Goal: Navigation & Orientation: Find specific page/section

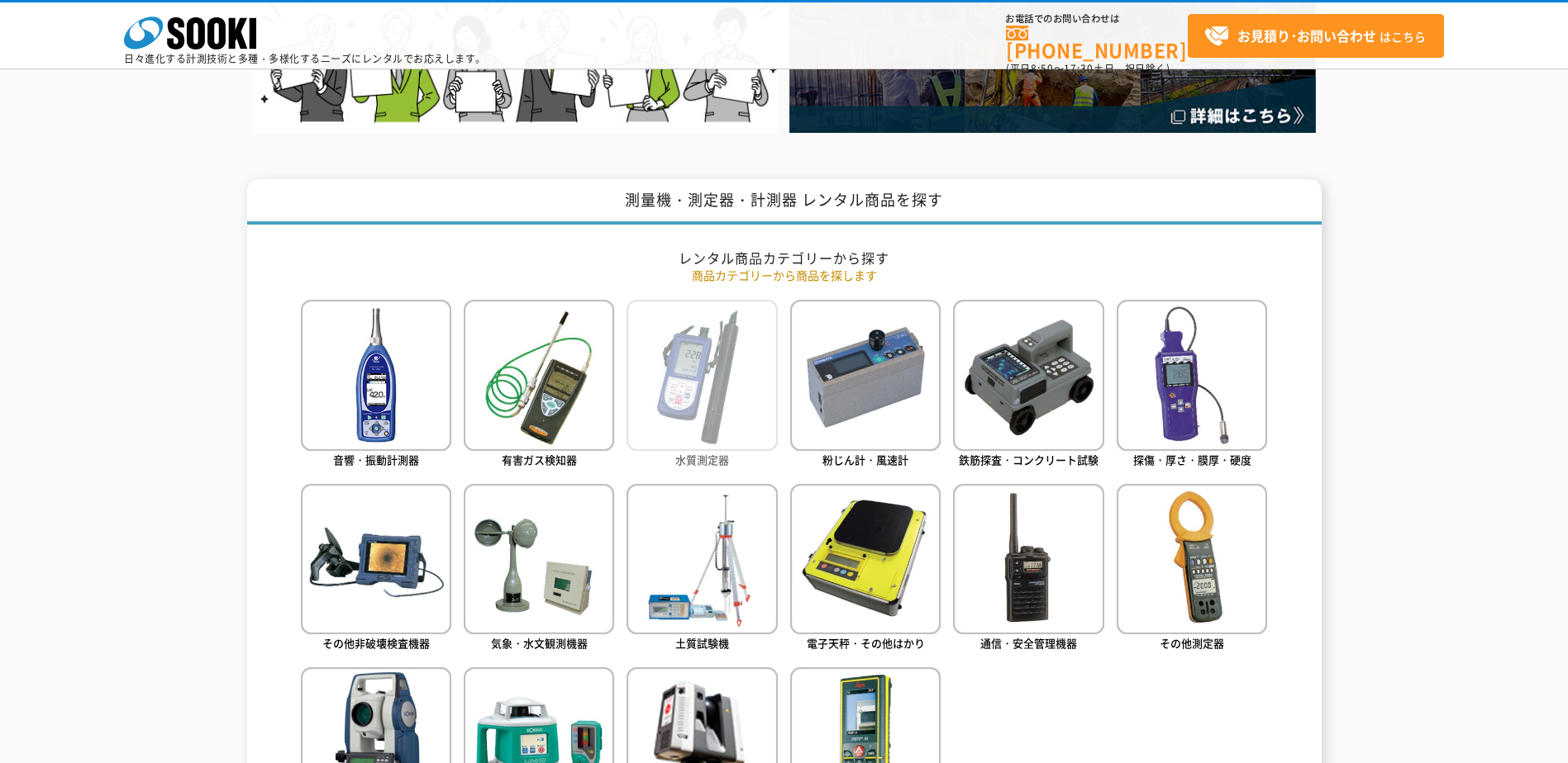
scroll to position [579, 0]
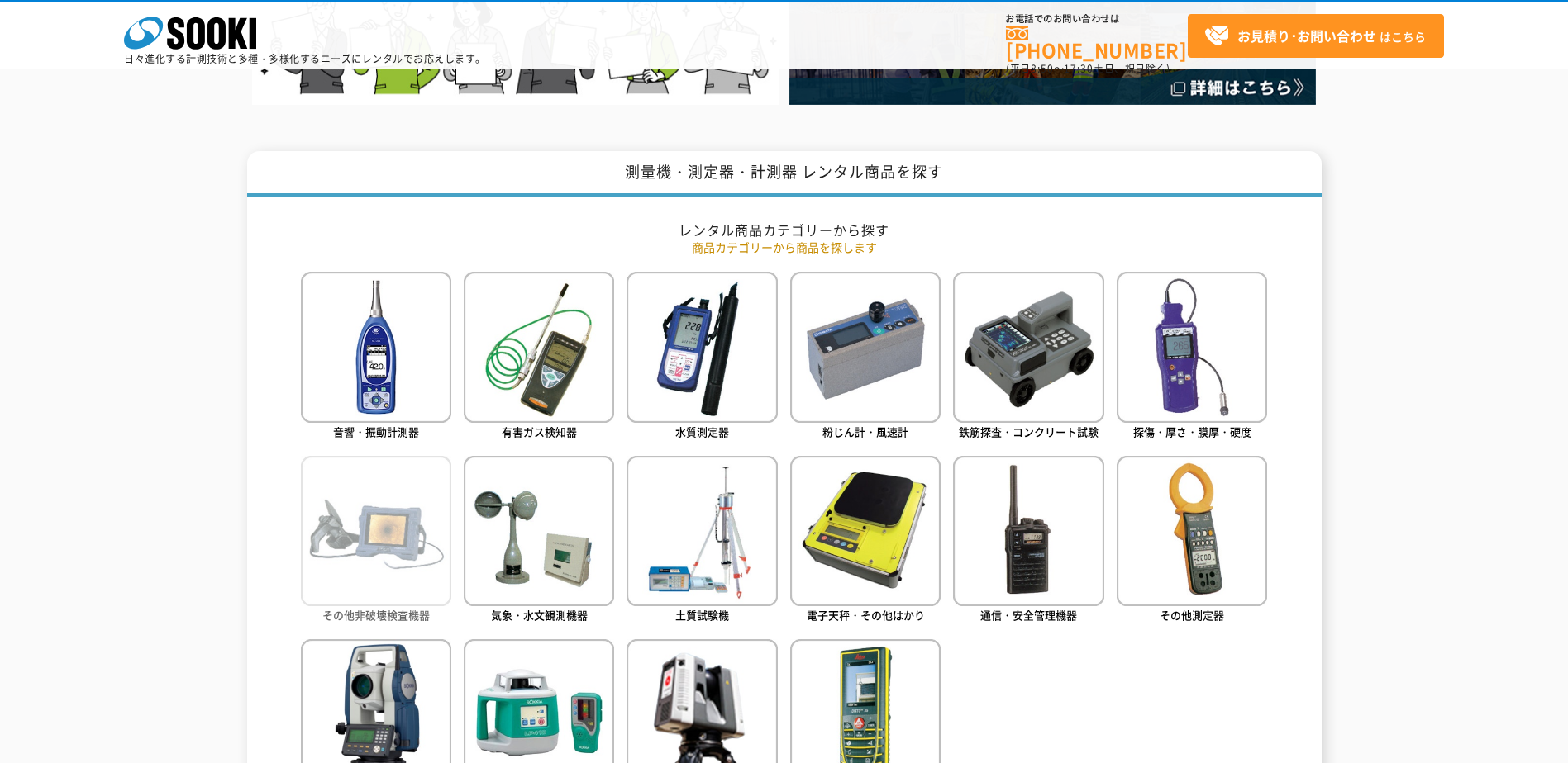
click at [372, 533] on img at bounding box center [376, 531] width 151 height 151
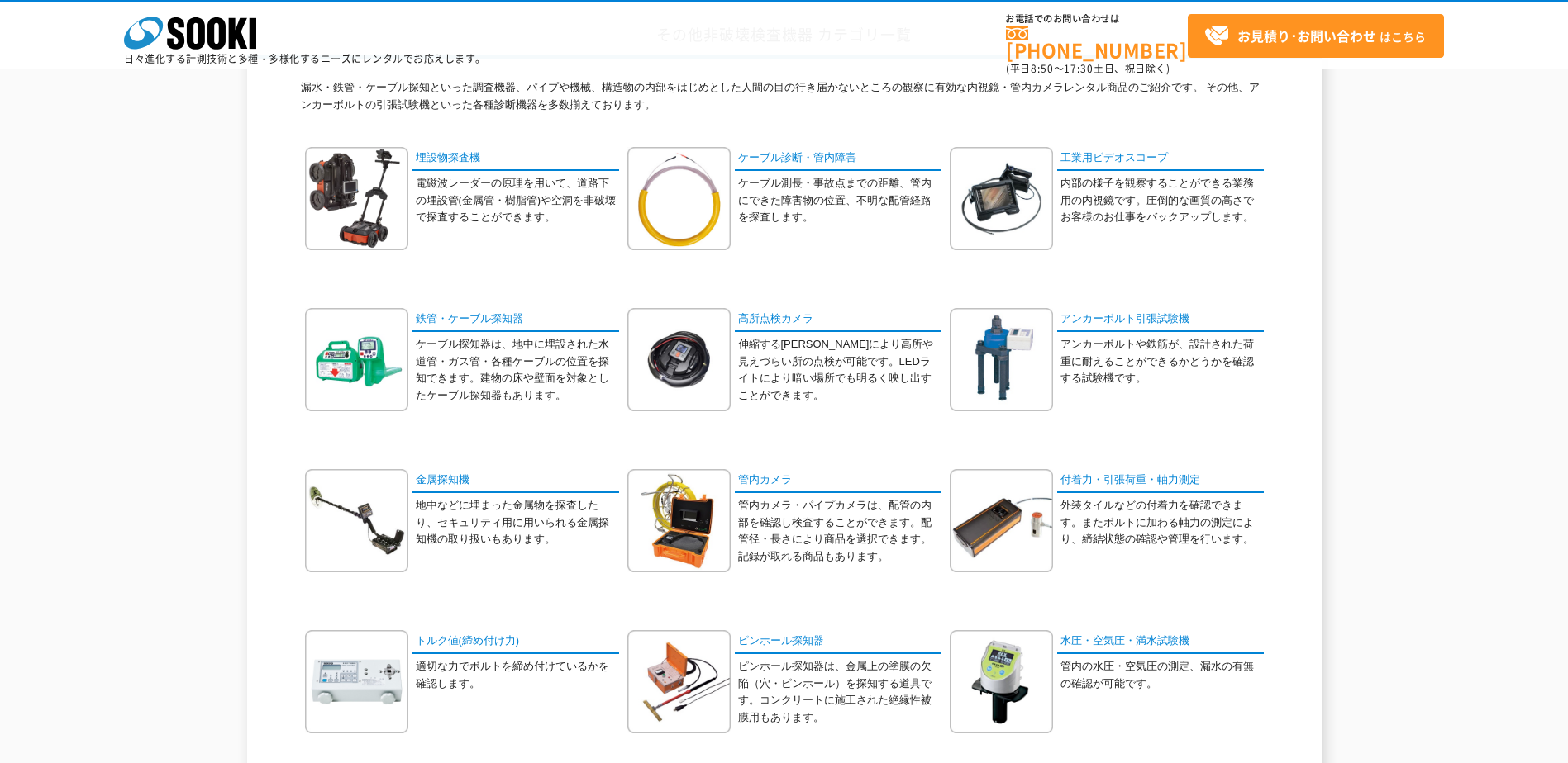
scroll to position [165, 0]
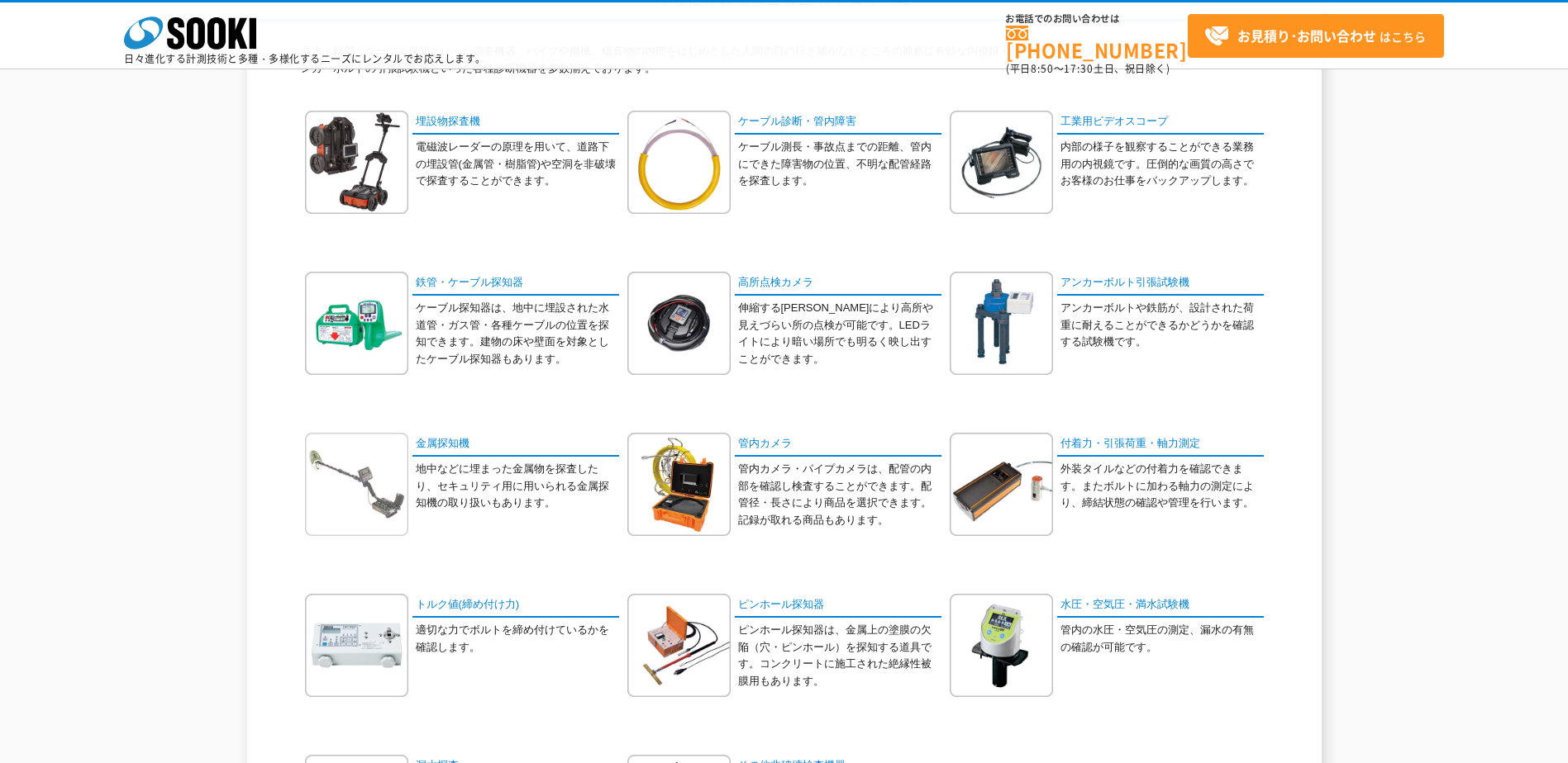
click at [353, 502] on img at bounding box center [357, 484] width 103 height 103
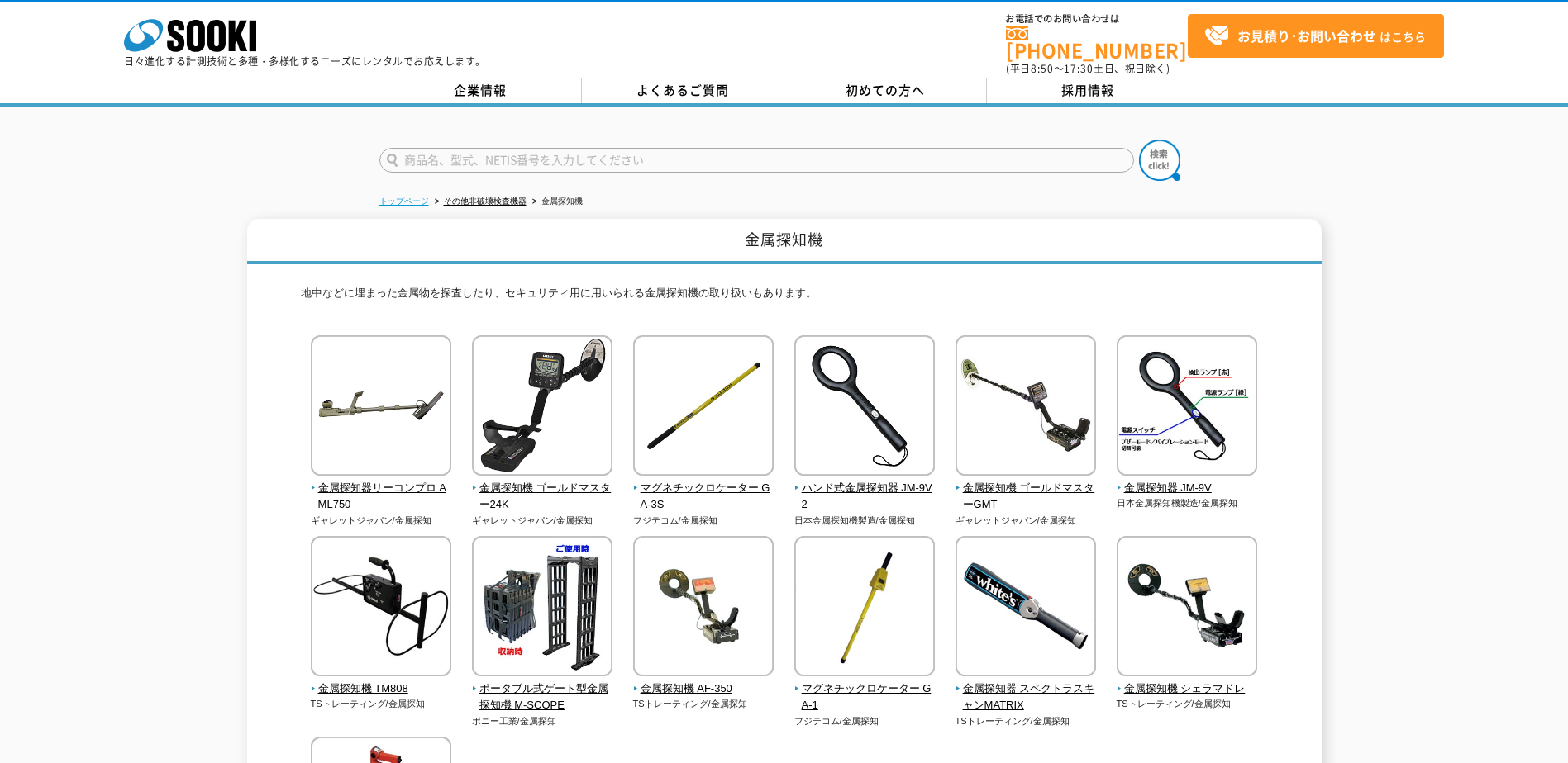
click at [421, 197] on link "トップページ" at bounding box center [404, 201] width 50 height 9
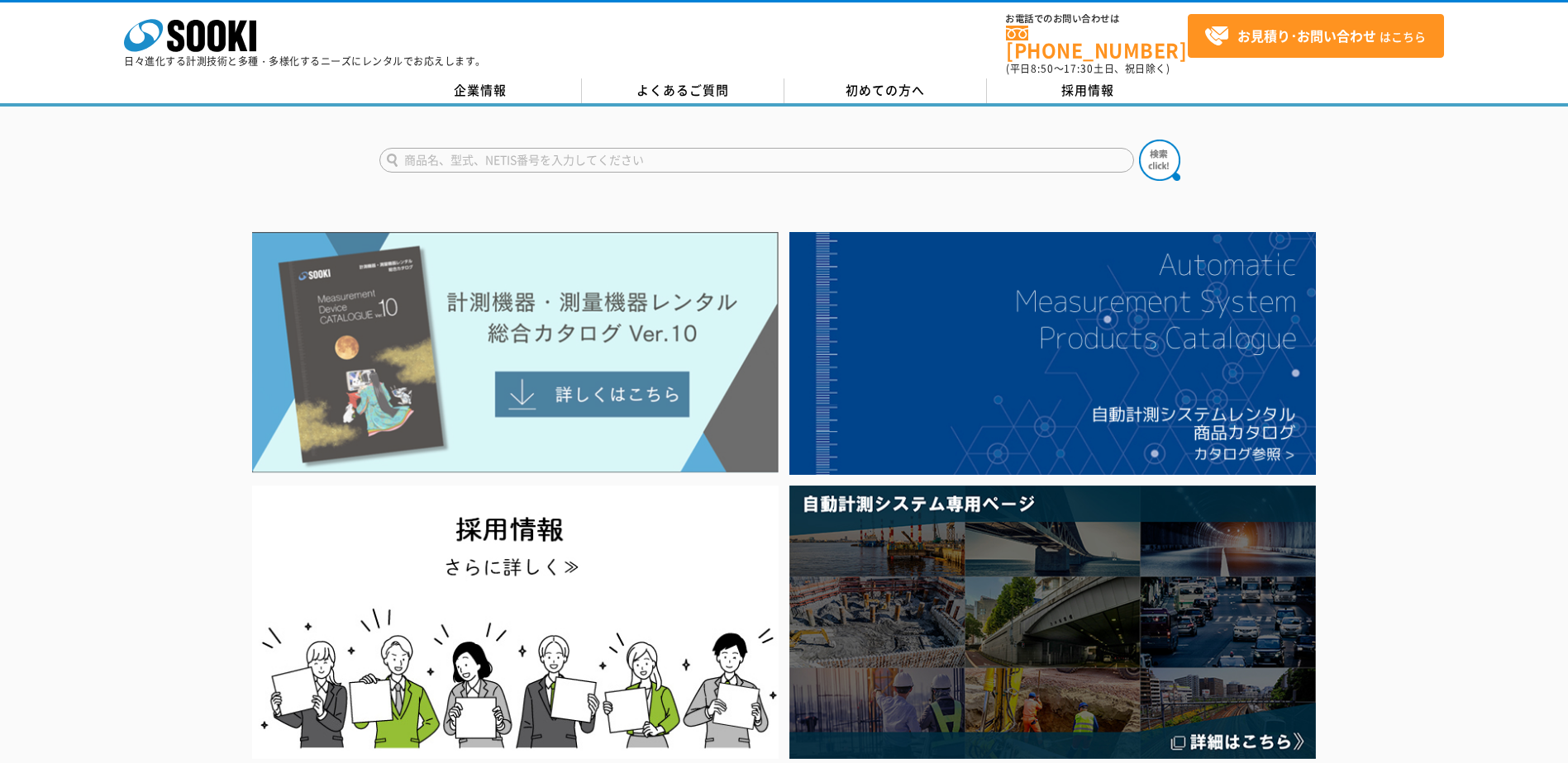
click at [630, 383] on img at bounding box center [515, 353] width 526 height 242
